Goal: Task Accomplishment & Management: Complete application form

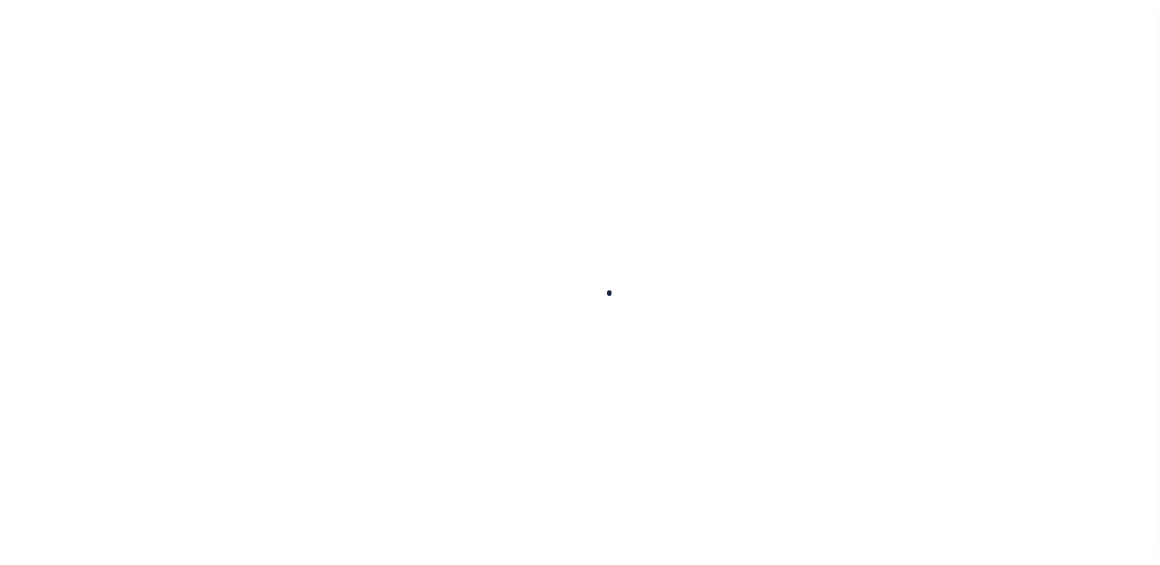
scroll to position [31, 0]
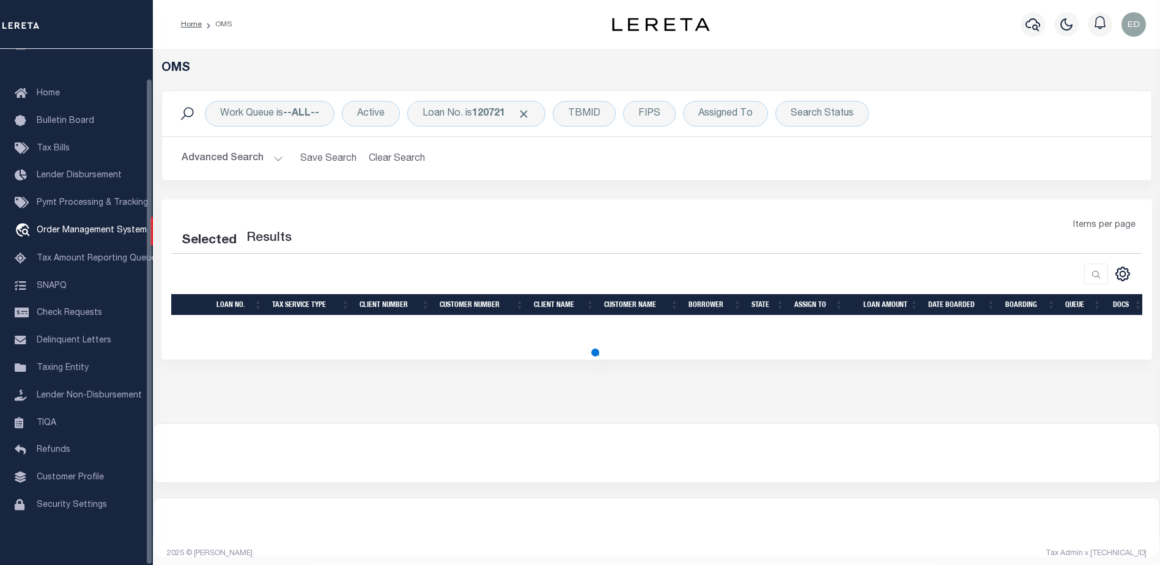
select select "200"
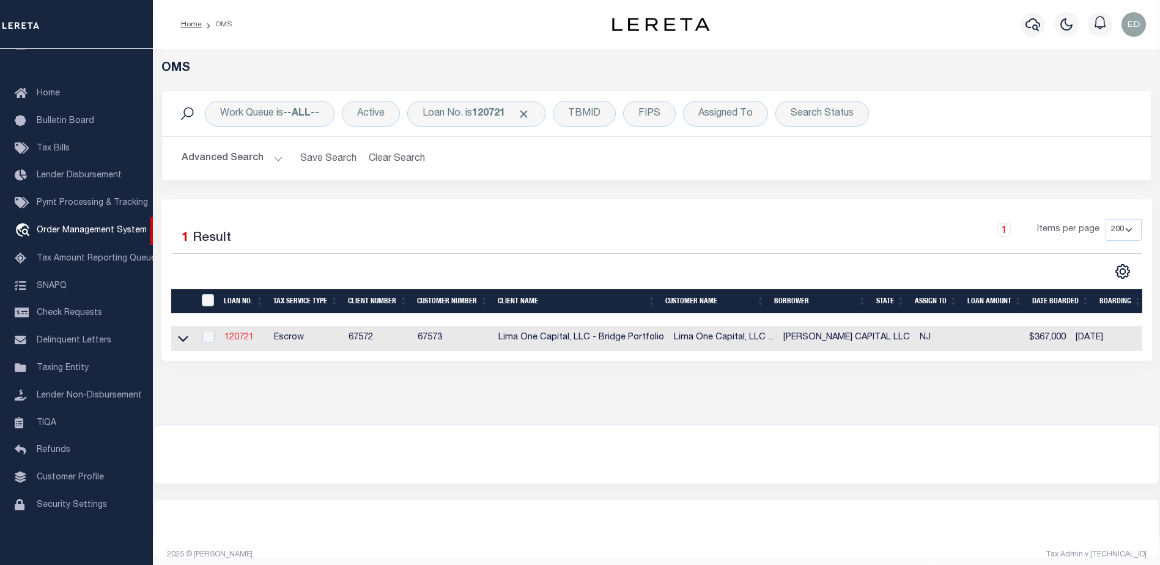
click at [240, 341] on link "120721" at bounding box center [238, 337] width 29 height 9
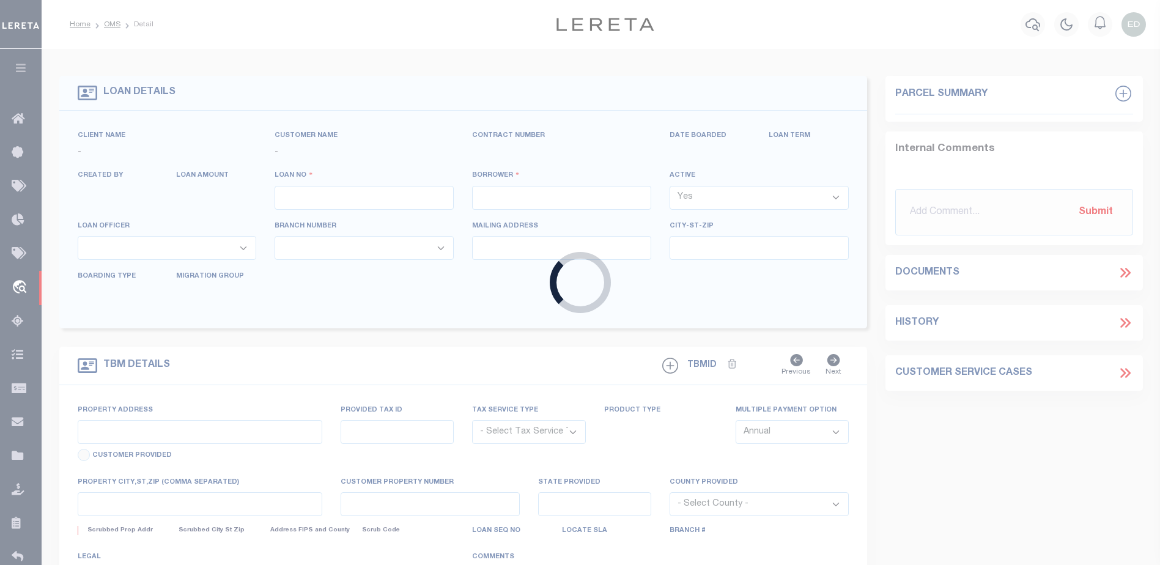
type input "120721"
type input "[PERSON_NAME] CAPITAL LLC"
select select
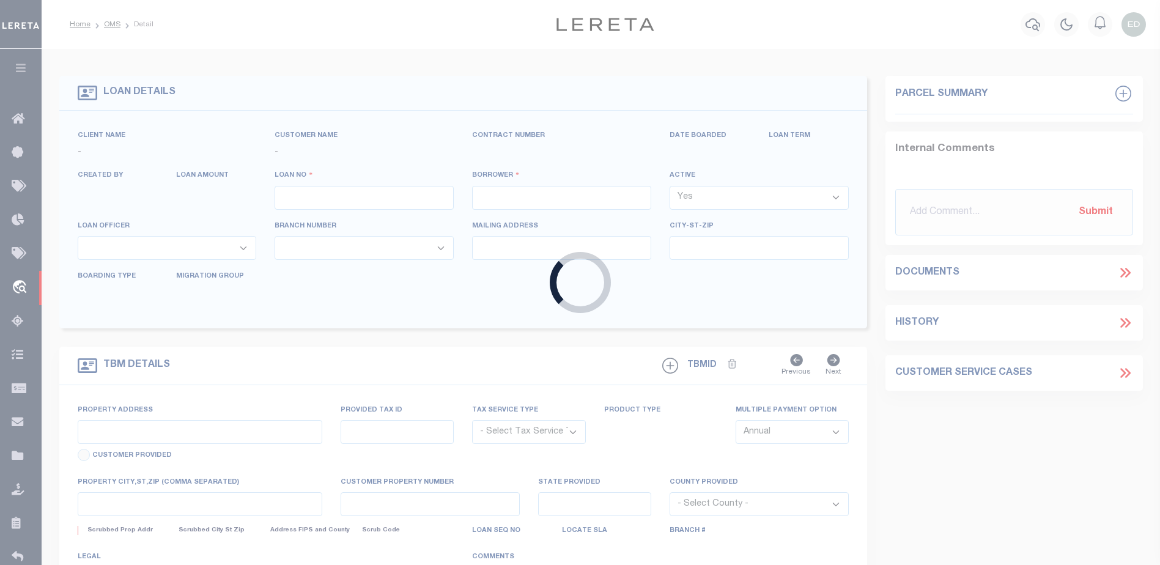
select select
type input "24 RUNNYMEDE CT"
radio input "true"
select select "Escrow"
select select
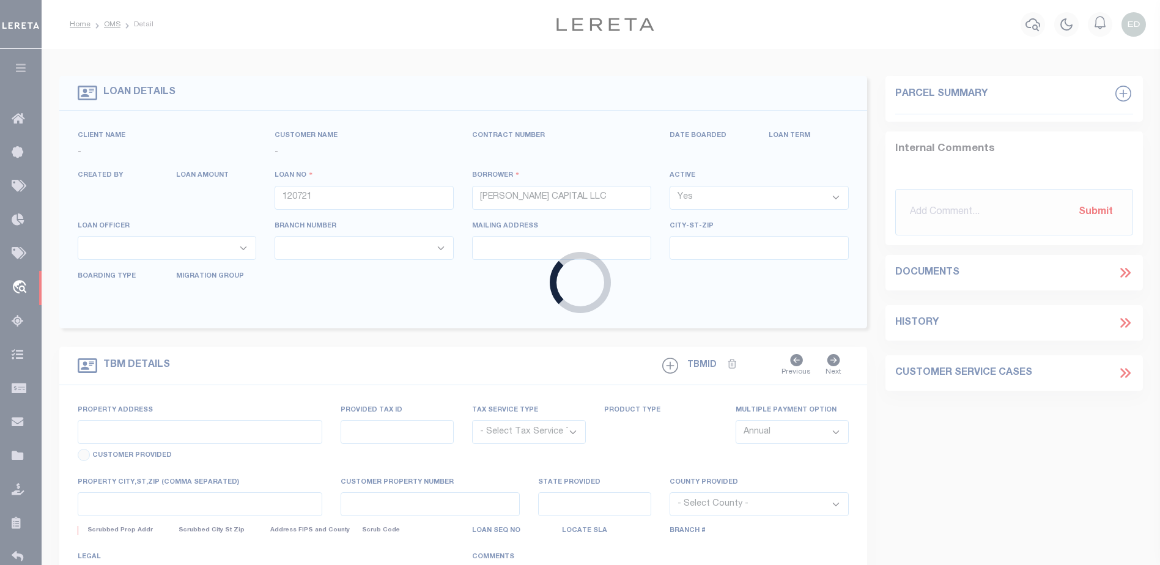
type input "WHIPPANY NJ 07981"
type input "120721-1"
type input "NJ"
type textarea "COLLECTOR: ENTITY: PARCEL: 1"
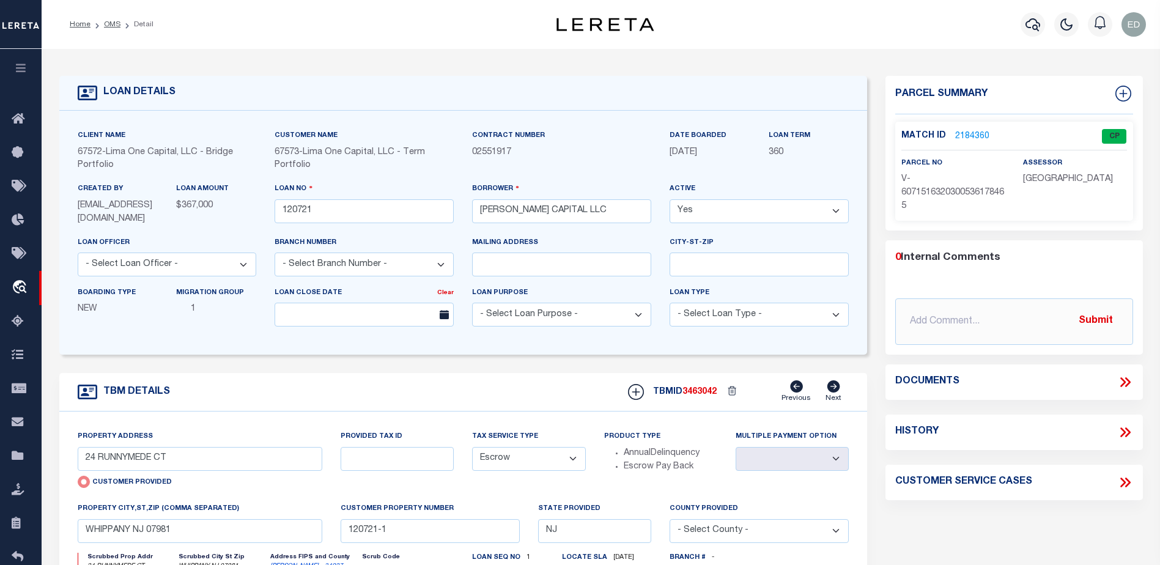
click at [963, 133] on link "2184360" at bounding box center [972, 136] width 34 height 13
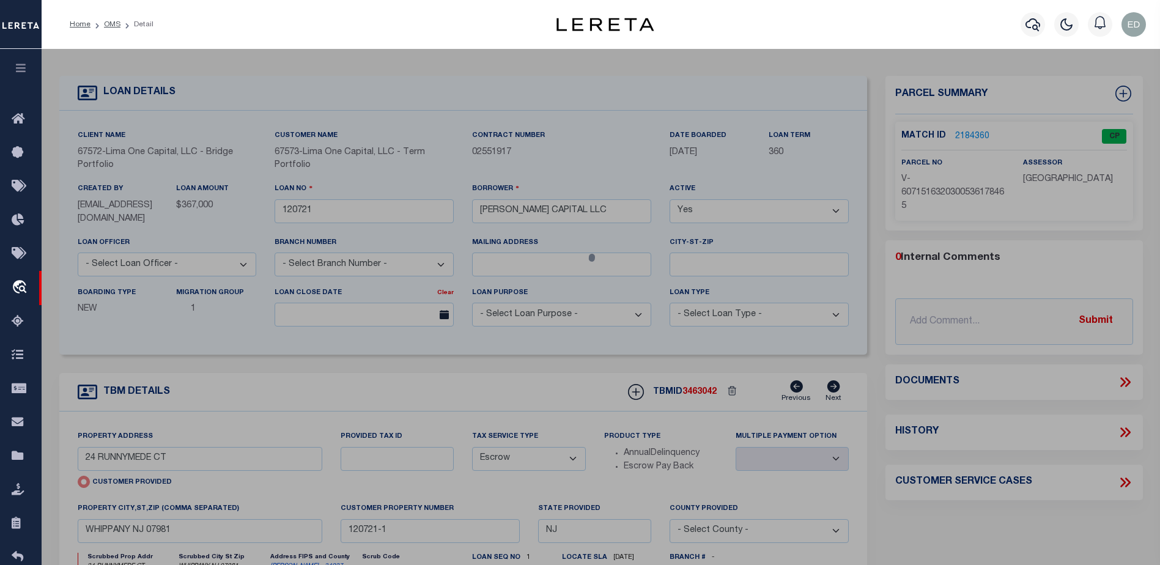
checkbox input "false"
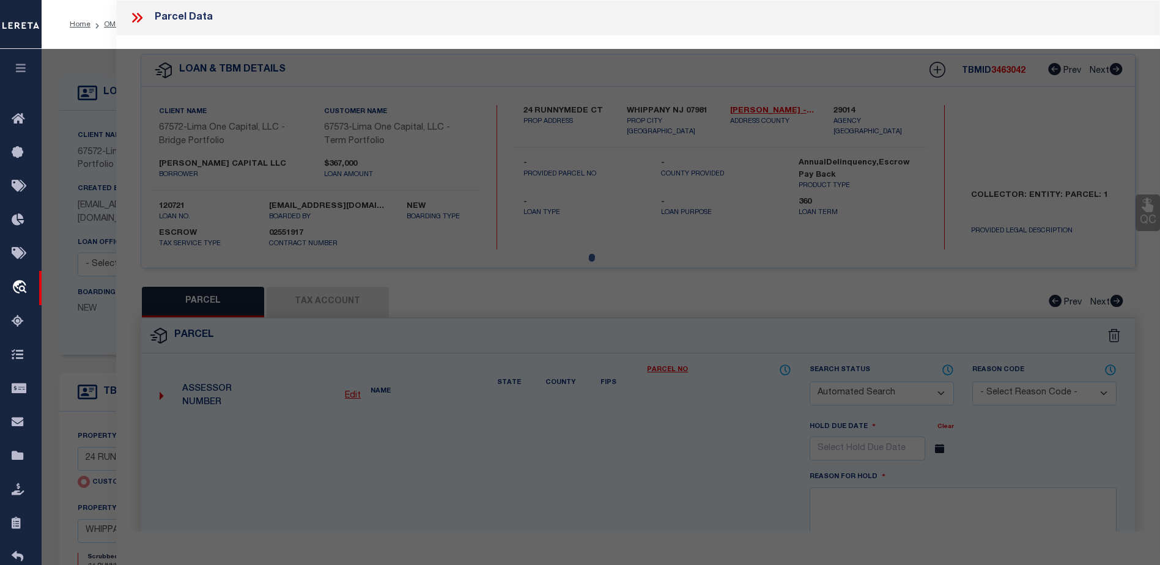
select select "CP"
type input "24 RUNNYMEDE CT"
type input "WHIPPANY NJ 07981"
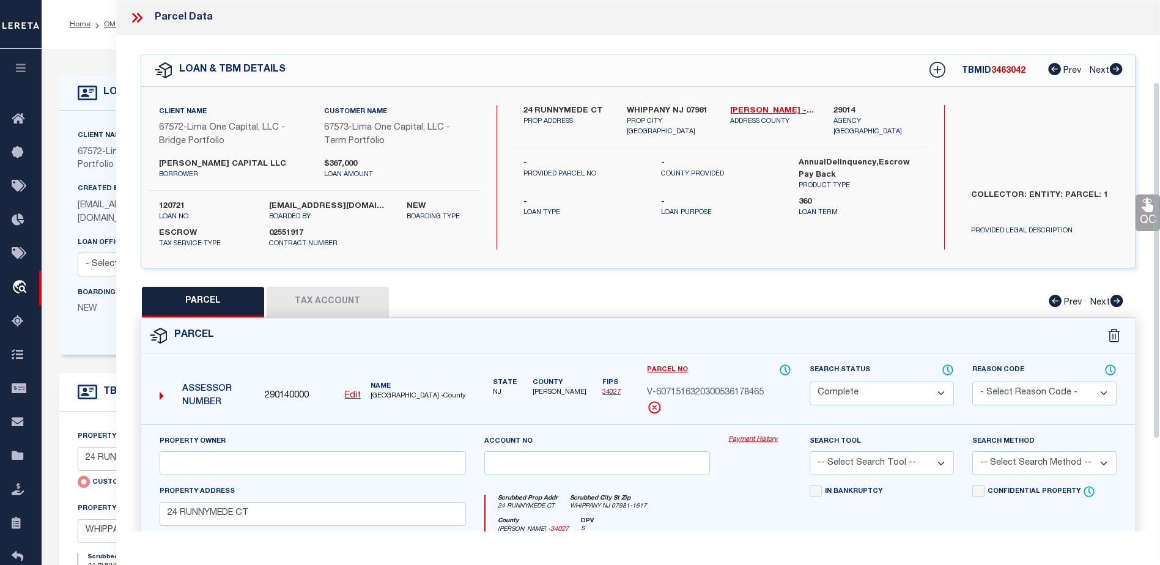
scroll to position [183, 0]
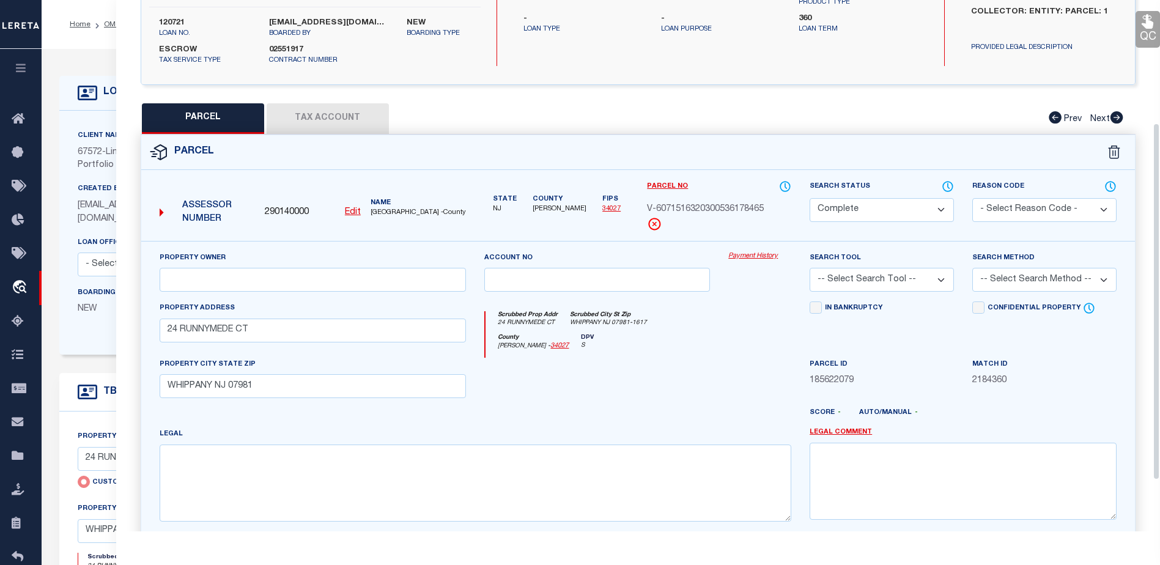
click at [317, 116] on button "Tax Account" at bounding box center [328, 118] width 122 height 31
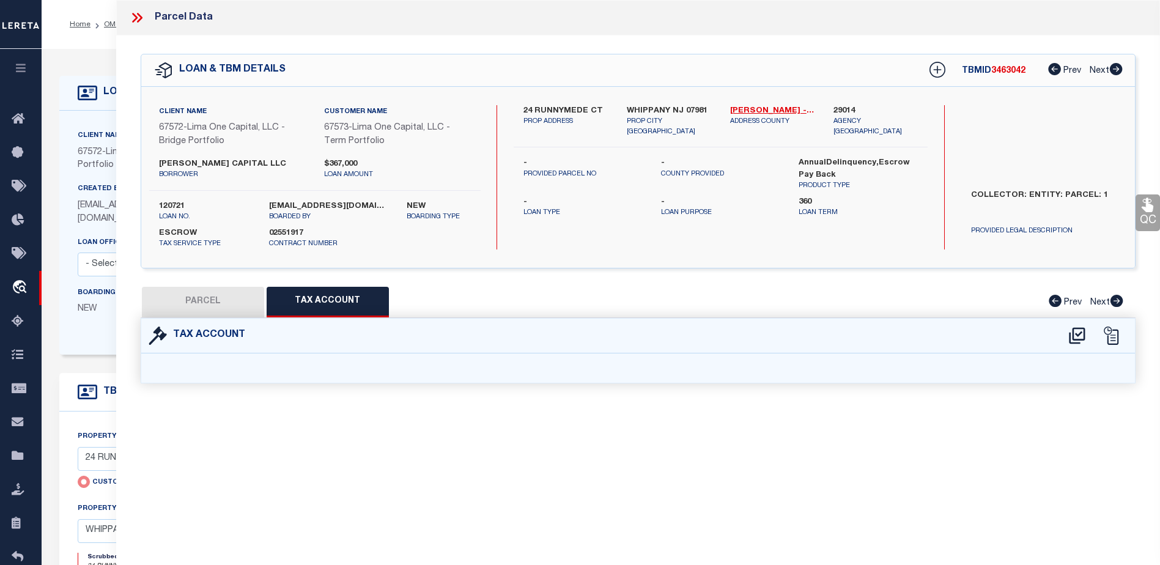
select select "100"
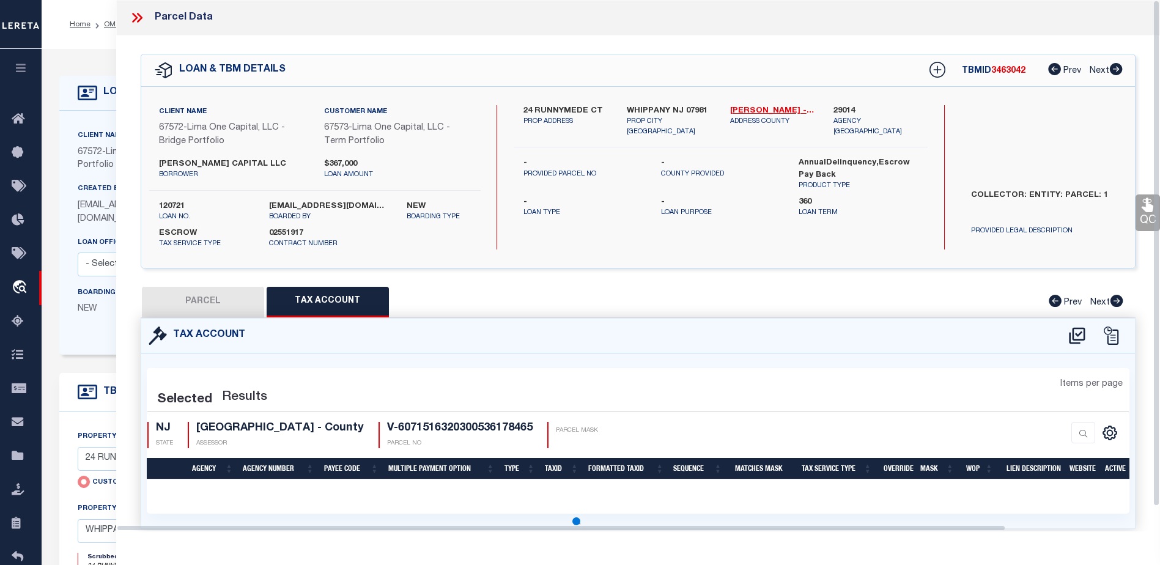
select select "100"
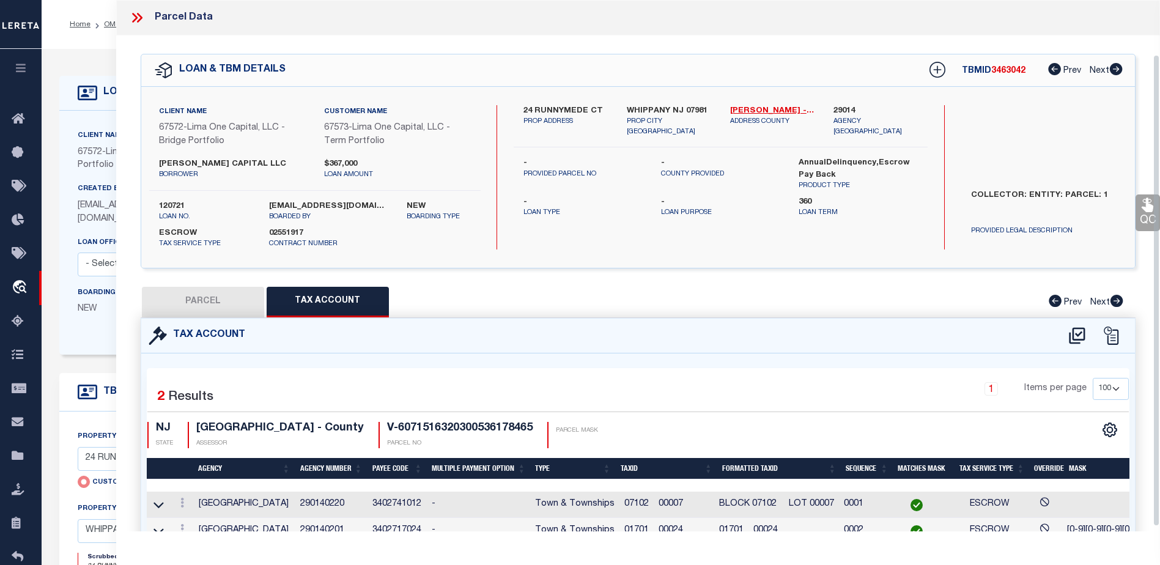
scroll to position [66, 0]
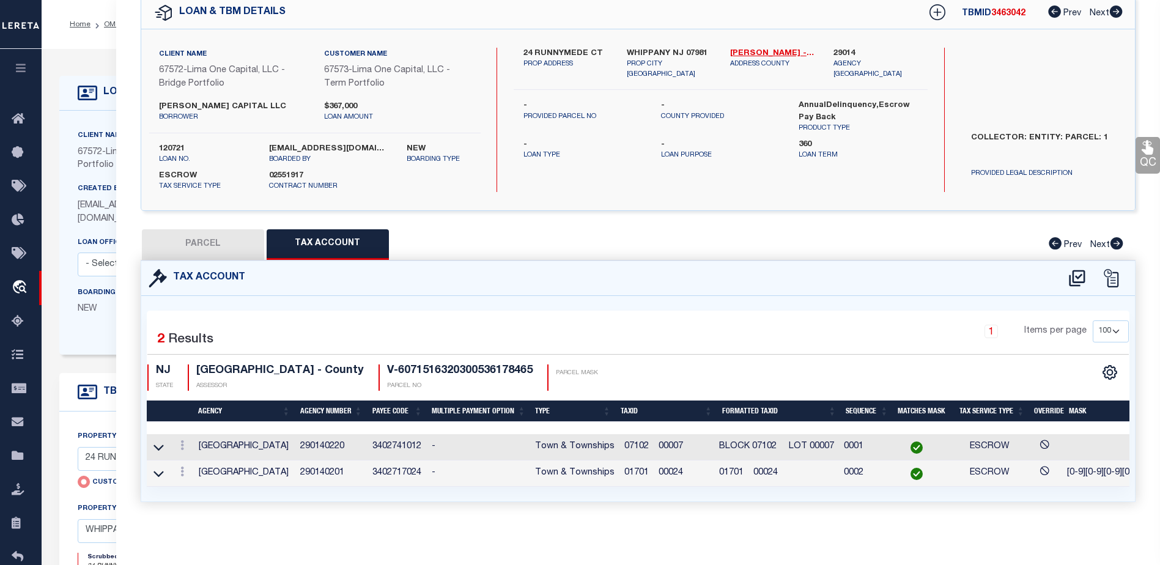
click at [682, 468] on span "01701 00024" at bounding box center [653, 472] width 59 height 9
